Goal: Task Accomplishment & Management: Use online tool/utility

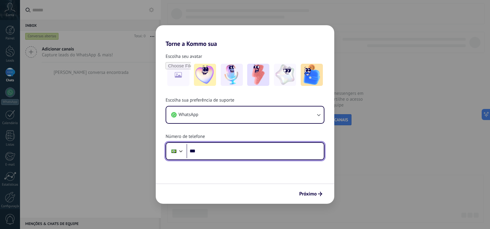
click at [223, 150] on input "***" at bounding box center [255, 151] width 137 height 14
type input "**********"
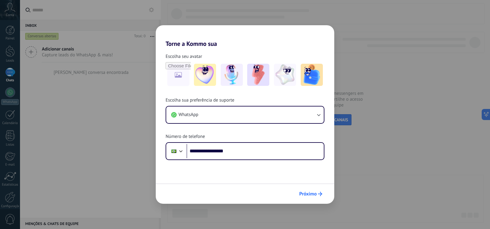
click at [311, 195] on span "Próximo" at bounding box center [308, 194] width 18 height 4
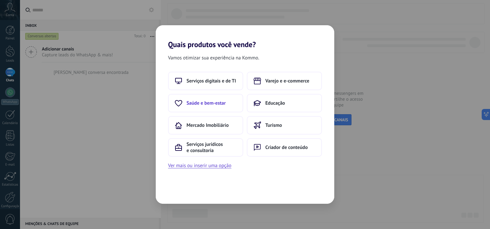
click at [215, 104] on span "Saúde e bem-estar" at bounding box center [206, 103] width 39 height 6
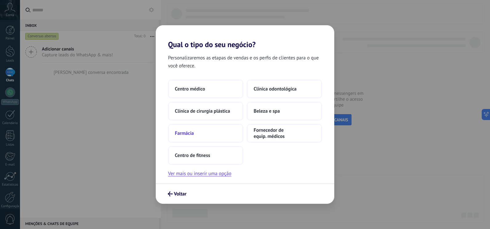
click at [221, 136] on button "Farmácia" at bounding box center [205, 133] width 75 height 18
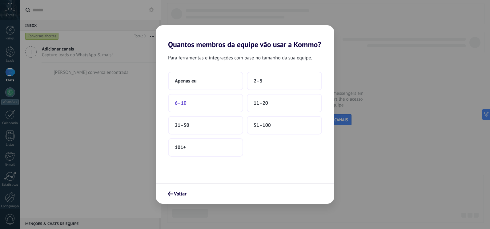
click at [220, 108] on button "6–10" at bounding box center [205, 103] width 75 height 18
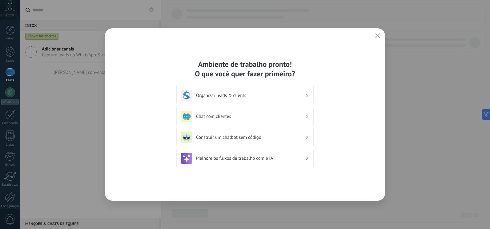
click at [248, 118] on h3 "Chat com clientes" at bounding box center [250, 117] width 109 height 6
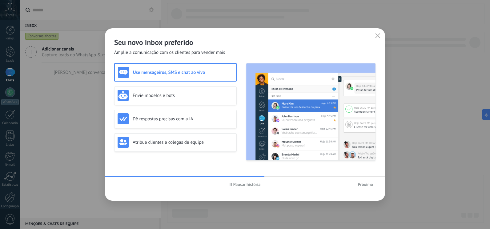
click at [376, 37] on icon "button" at bounding box center [378, 35] width 5 height 5
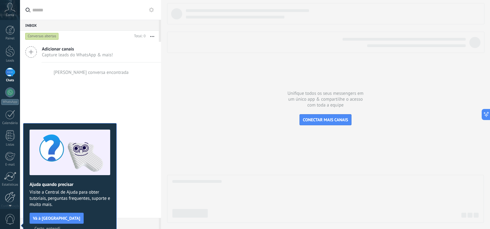
click at [10, 193] on div at bounding box center [10, 197] width 10 height 11
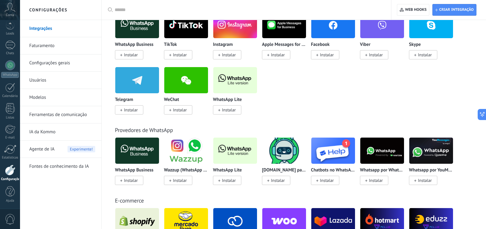
scroll to position [154, 0]
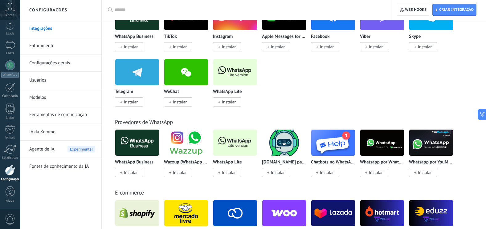
click at [224, 104] on span "Instalar" at bounding box center [229, 102] width 14 height 6
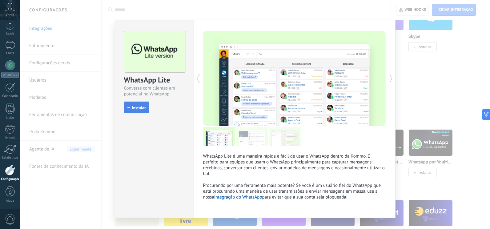
click at [132, 112] on button "Instalar" at bounding box center [136, 108] width 25 height 12
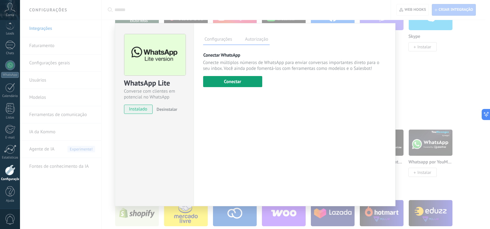
click at [240, 83] on button "Conectar" at bounding box center [232, 81] width 59 height 11
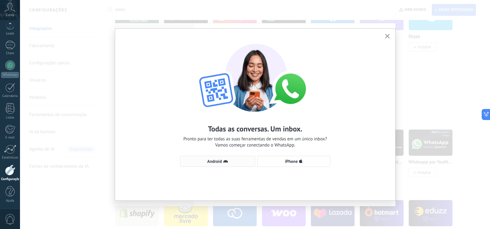
click at [213, 158] on button "Android" at bounding box center [217, 161] width 75 height 11
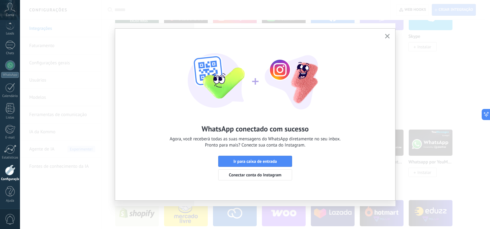
click at [388, 35] on icon "button" at bounding box center [387, 36] width 5 height 5
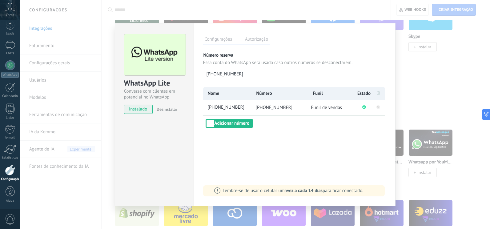
click at [412, 63] on div "WhatsApp Lite Converse com clientes em potencial no WhatsApp instalado Desinsta…" at bounding box center [255, 114] width 470 height 229
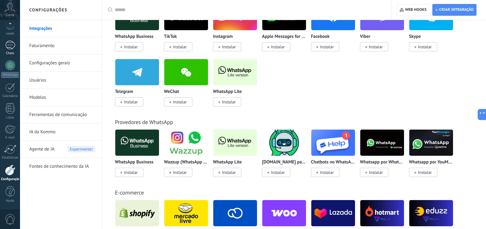
click at [14, 47] on div "1" at bounding box center [10, 45] width 10 height 9
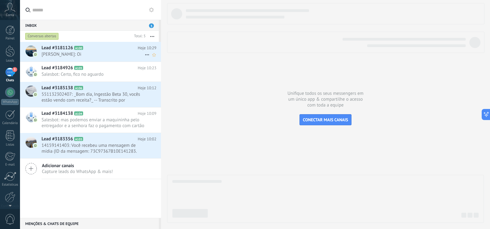
click at [43, 47] on span "Lead #3181126" at bounding box center [57, 48] width 31 height 6
